Goal: Task Accomplishment & Management: Manage account settings

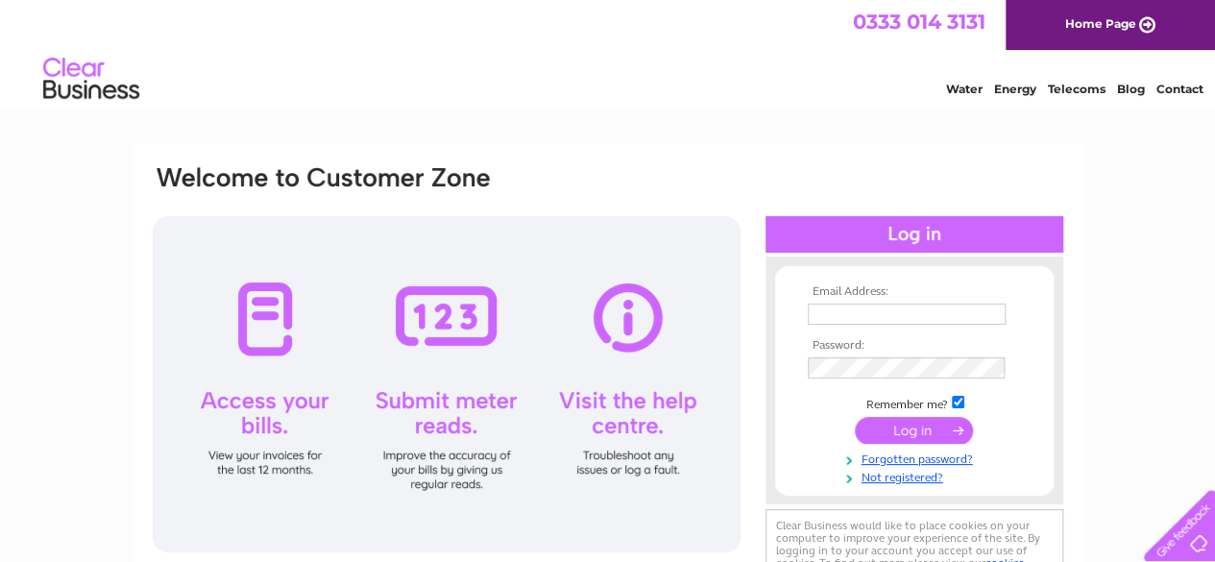
type input "admin@suresupportltd.co.uk"
click at [897, 431] on input "submit" at bounding box center [914, 430] width 118 height 27
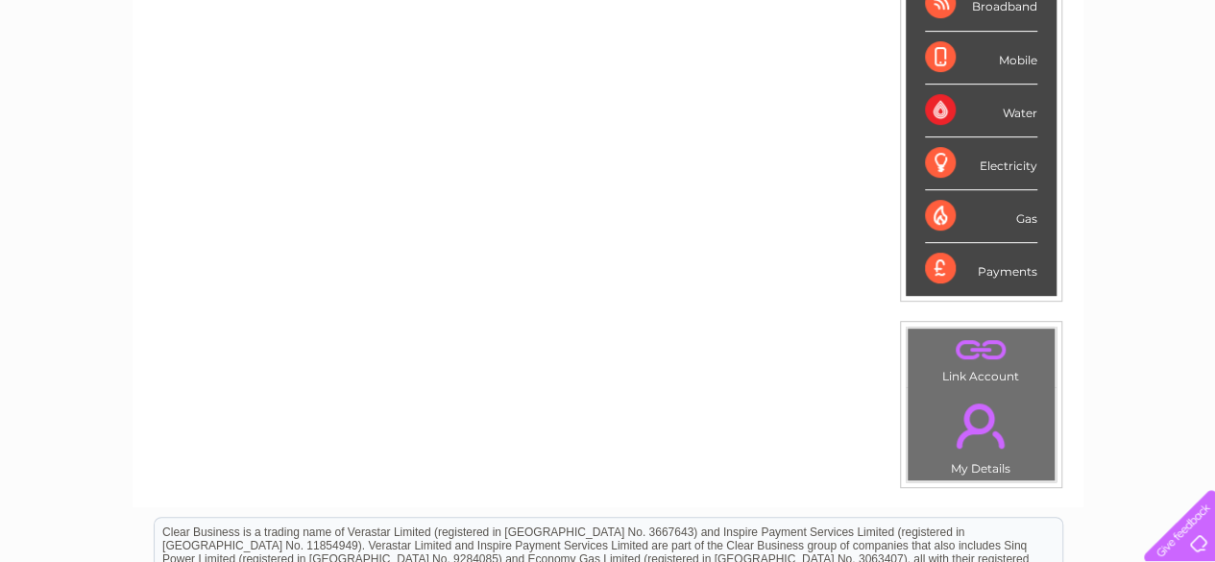
scroll to position [480, 0]
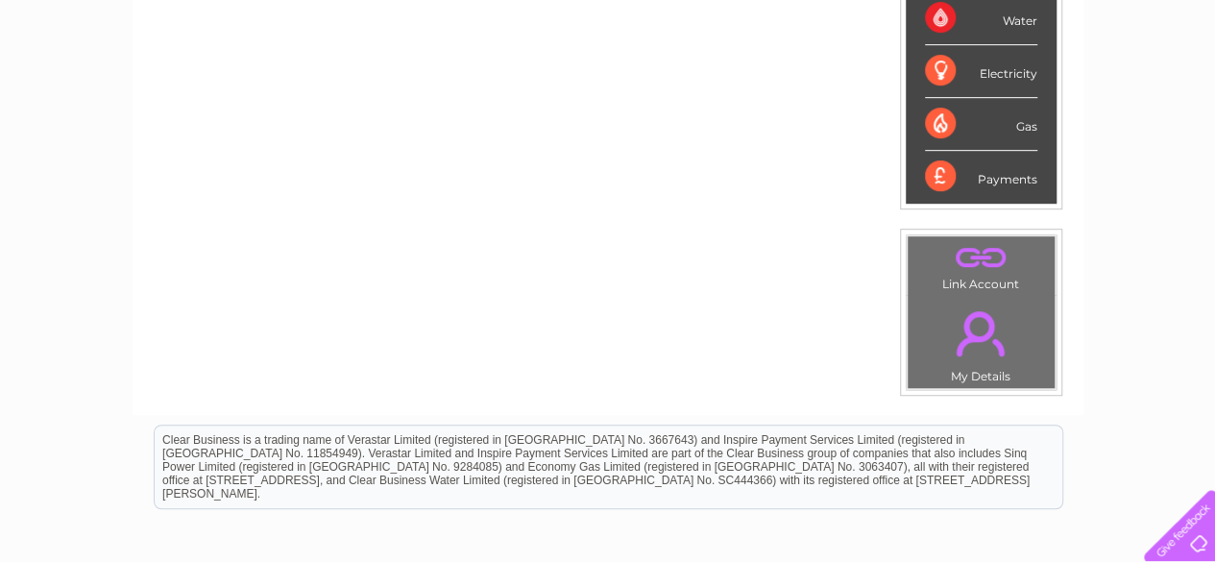
click at [960, 368] on td ". My Details" at bounding box center [981, 342] width 149 height 94
click at [967, 358] on link "." at bounding box center [981, 333] width 137 height 67
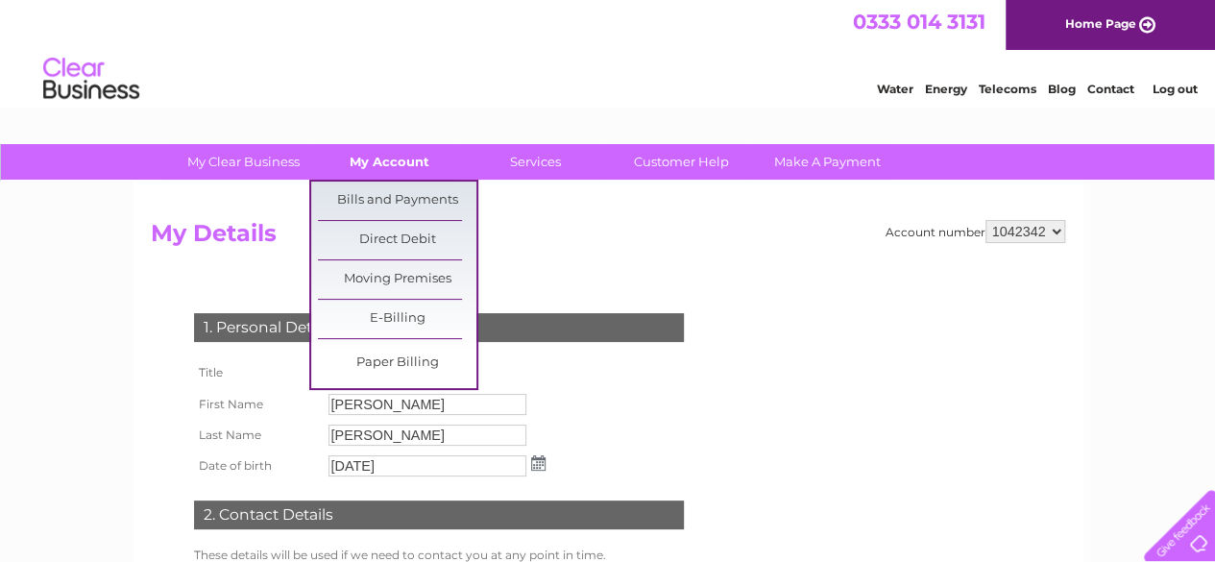
click at [369, 159] on link "My Account" at bounding box center [389, 162] width 159 height 36
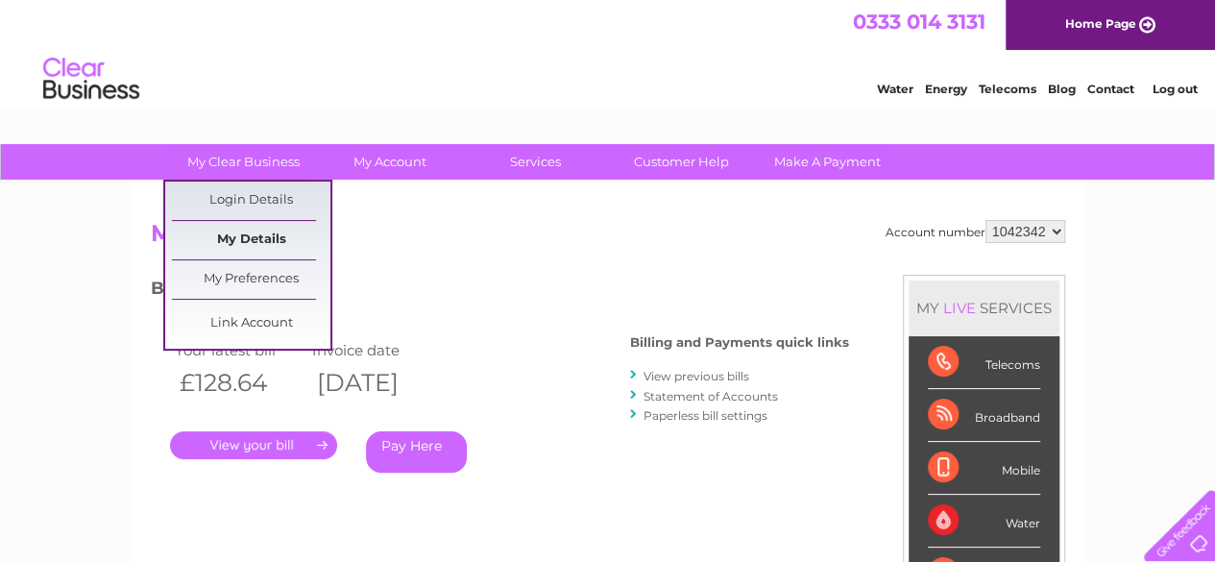
click at [277, 245] on link "My Details" at bounding box center [251, 240] width 159 height 38
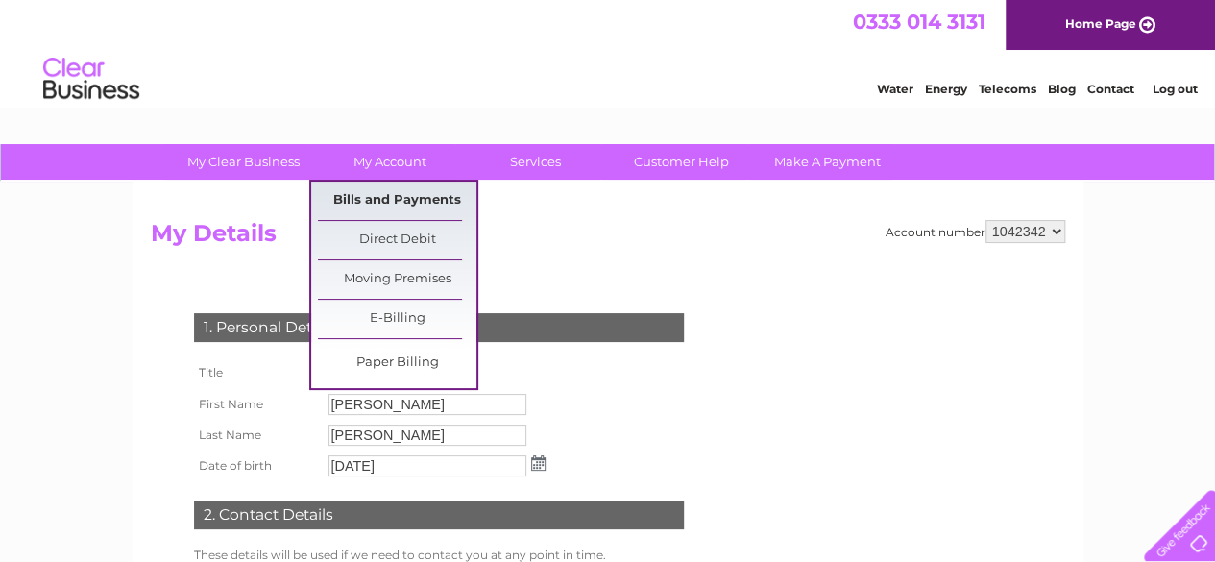
click at [400, 191] on link "Bills and Payments" at bounding box center [397, 201] width 159 height 38
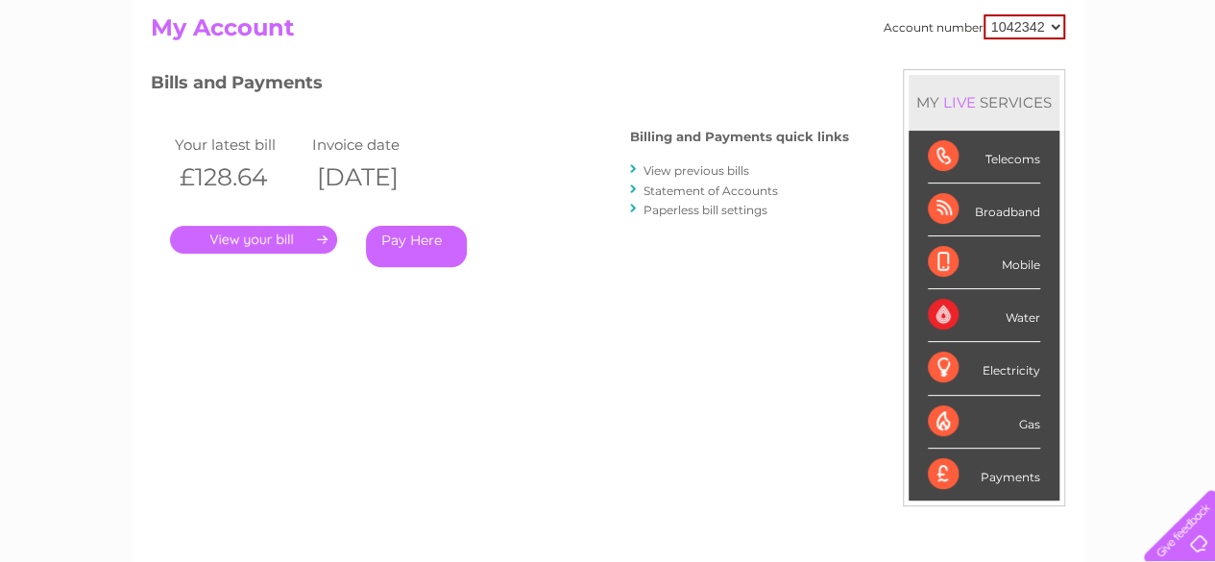
scroll to position [192, 0]
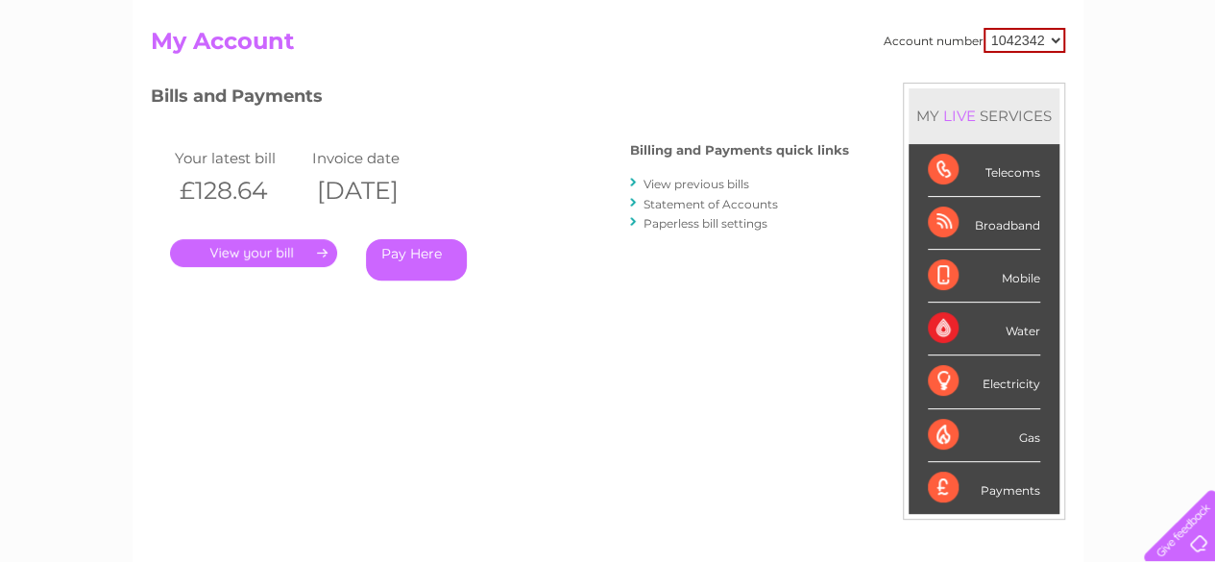
click at [706, 177] on link "View previous bills" at bounding box center [697, 184] width 106 height 14
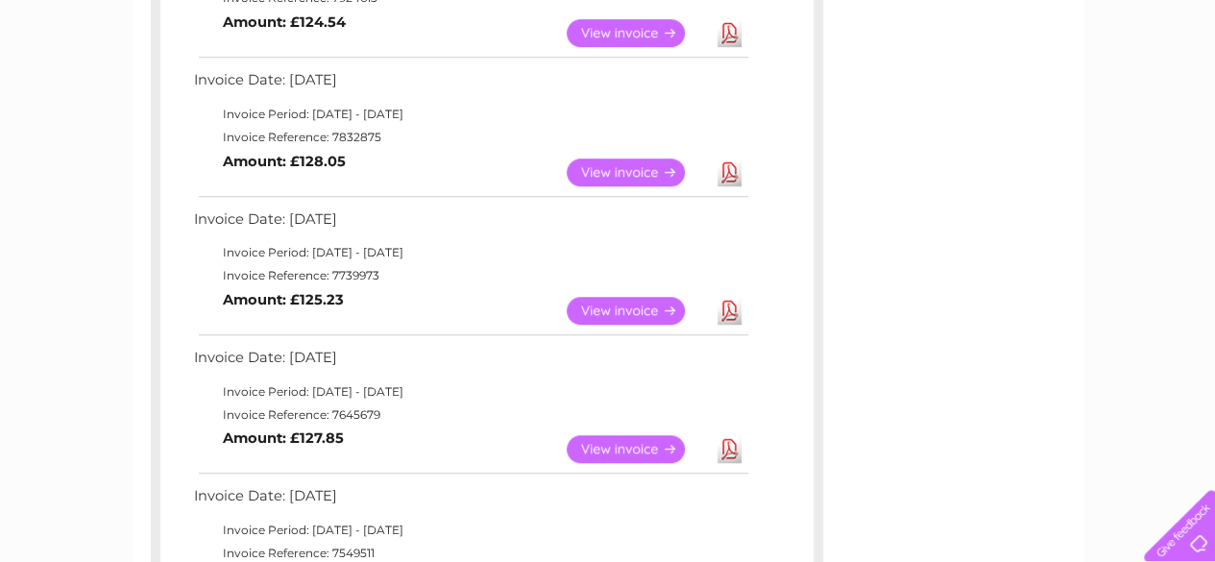
scroll to position [90, 0]
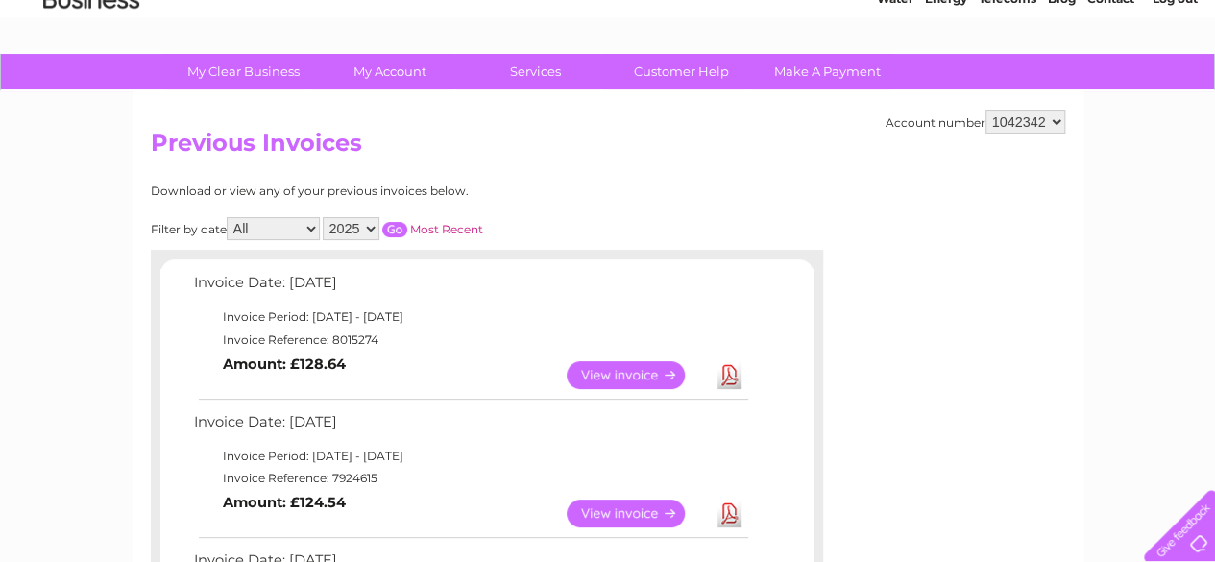
click at [367, 230] on select "2025 2024 2023 2022" at bounding box center [351, 228] width 57 height 23
select select "2024"
click at [324, 217] on select "2025 2024 2023 2022" at bounding box center [351, 228] width 57 height 23
click at [404, 223] on input "button" at bounding box center [394, 229] width 25 height 15
click at [628, 367] on link "View" at bounding box center [637, 375] width 141 height 28
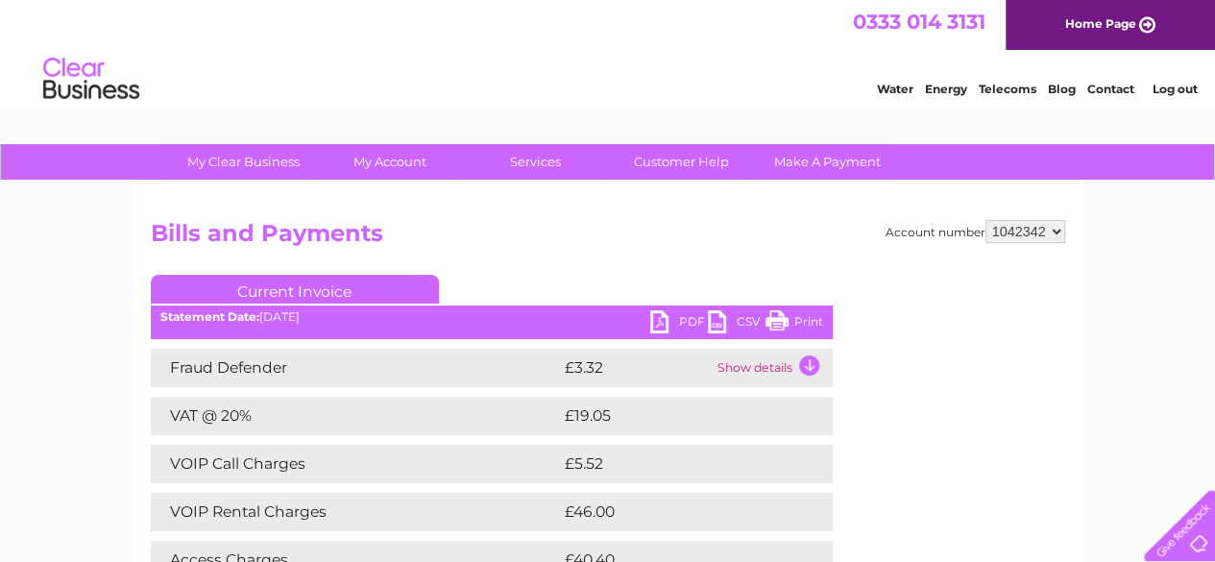
click at [690, 314] on link "PDF" at bounding box center [679, 324] width 58 height 28
click at [686, 173] on link "Customer Help" at bounding box center [681, 162] width 159 height 36
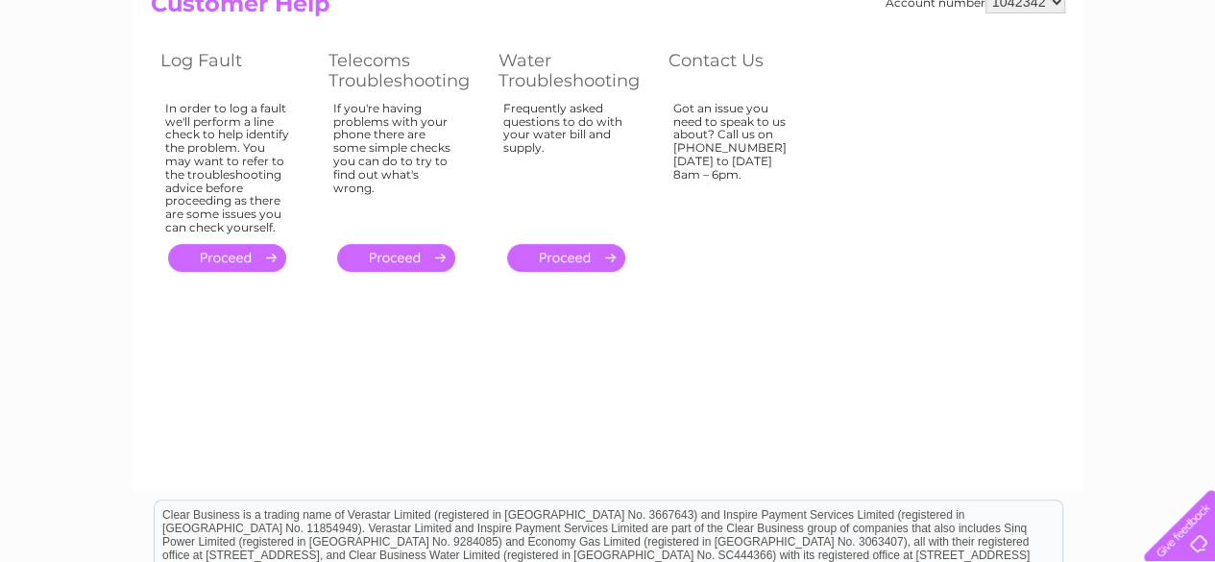
scroll to position [19, 0]
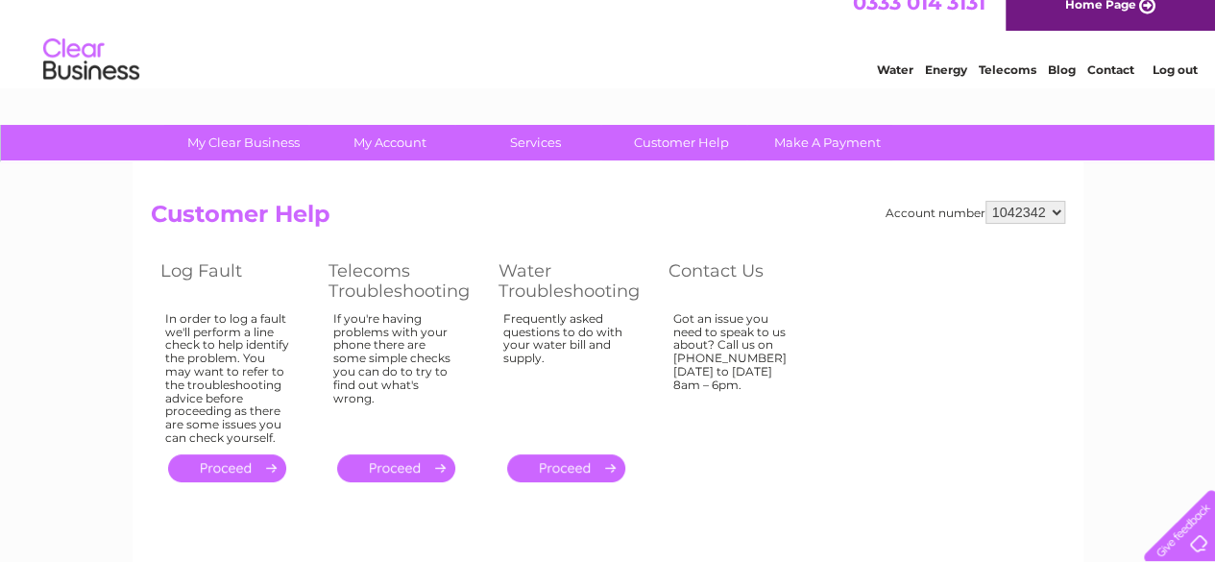
click at [1119, 72] on link "Contact" at bounding box center [1111, 69] width 47 height 14
